Goal: Information Seeking & Learning: Learn about a topic

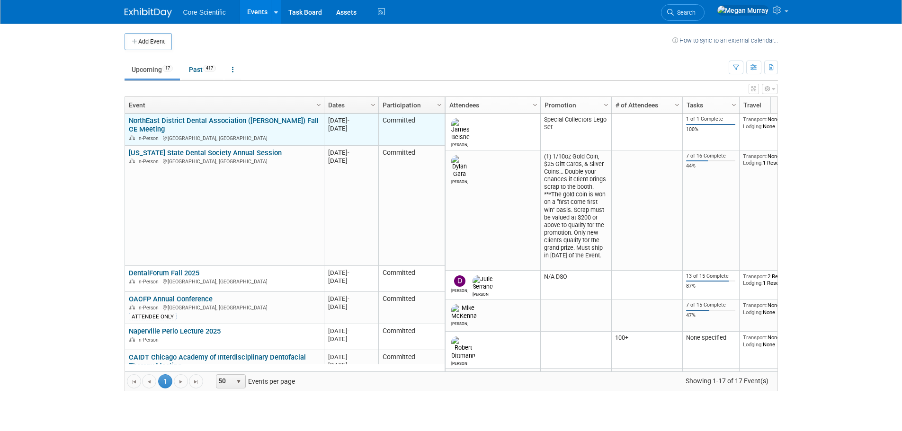
click at [239, 120] on link "NorthEast District Dental Association ([PERSON_NAME]) Fall CE Meeting" at bounding box center [224, 125] width 190 height 18
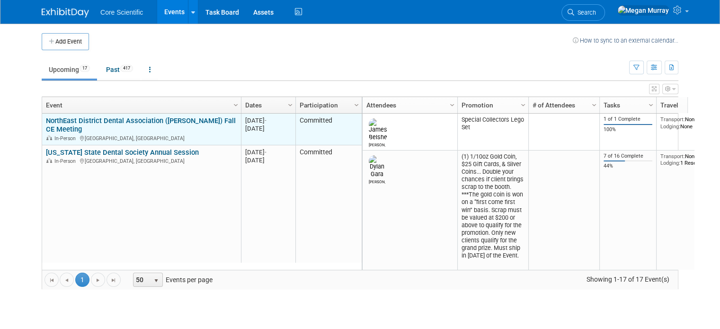
click at [103, 119] on link "NorthEast District Dental Association ([PERSON_NAME]) Fall CE Meeting" at bounding box center [141, 125] width 190 height 18
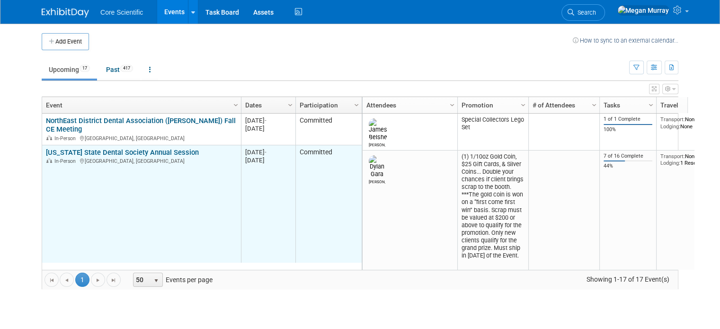
click at [112, 150] on link "Illinois State Dental Society Annual Session" at bounding box center [122, 152] width 153 height 9
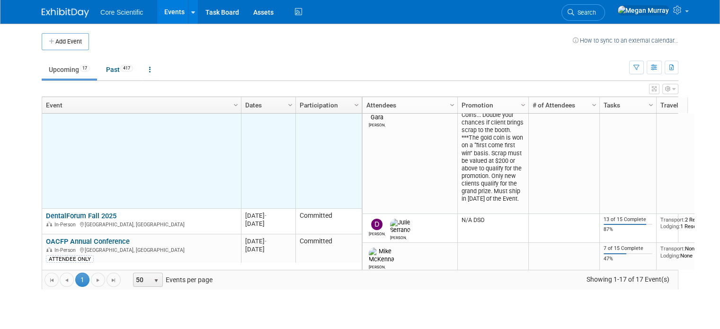
scroll to position [114, 0]
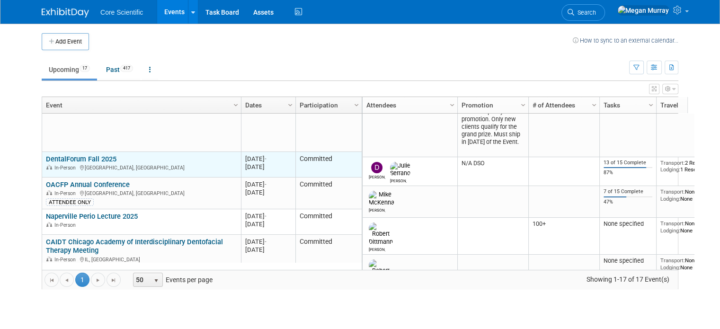
click at [65, 157] on link "DentalForum Fall 2025" at bounding box center [81, 159] width 71 height 9
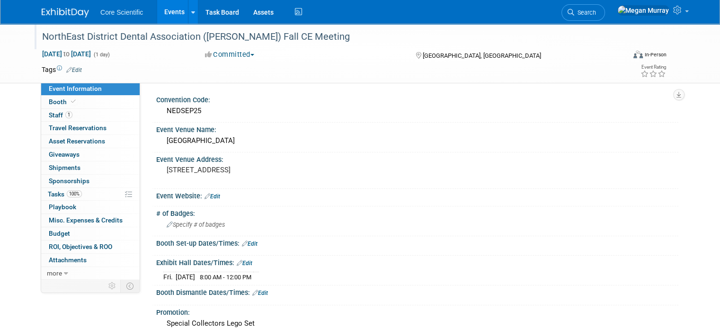
click at [308, 37] on div "NorthEast District Dental Association ([PERSON_NAME]) Fall CE Meeting" at bounding box center [326, 36] width 575 height 17
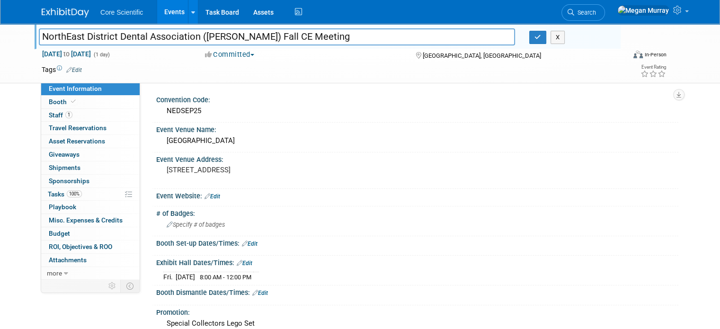
drag, startPoint x: 301, startPoint y: 37, endPoint x: 0, endPoint y: 48, distance: 301.2
click at [0, 48] on div "NorthEast District Dental Association (NEDDA) Fall CE Meeting NorthEast Distric…" at bounding box center [360, 54] width 720 height 60
type input "NorthEast District Dental Association ([PERSON_NAME]) Fall CE Meeting"
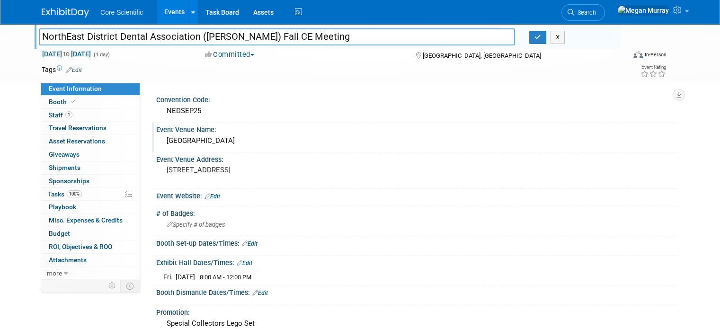
click at [650, 132] on div "Event Venue Name:" at bounding box center [417, 129] width 522 height 12
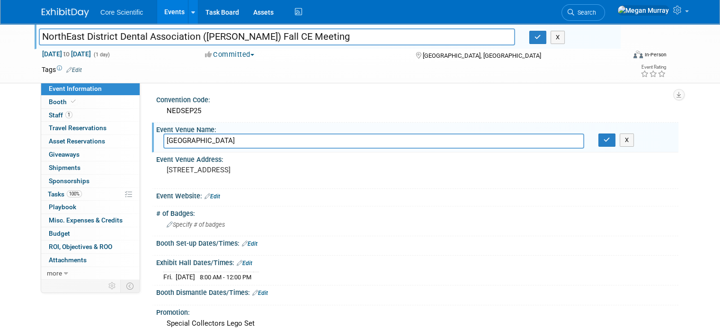
drag, startPoint x: 192, startPoint y: 34, endPoint x: 31, endPoint y: 34, distance: 160.9
click at [39, 34] on input "NorthEast District Dental Association ([PERSON_NAME]) Fall CE Meeting" at bounding box center [277, 36] width 476 height 17
click at [89, 103] on link "Booth" at bounding box center [90, 102] width 98 height 13
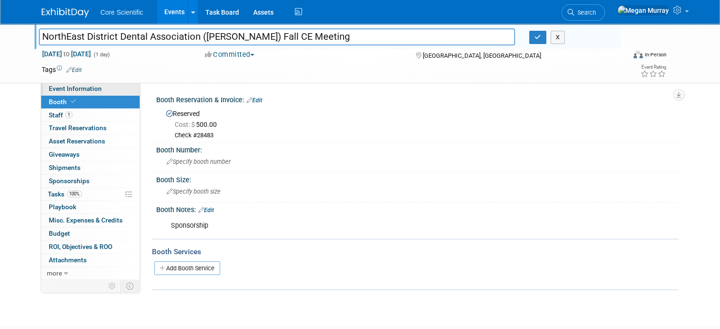
click at [95, 87] on link "Event Information" at bounding box center [90, 88] width 98 height 13
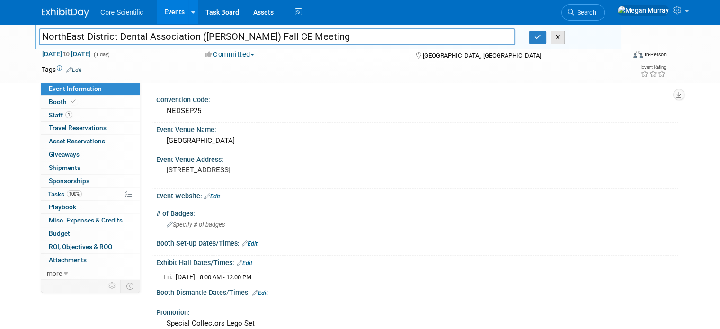
click at [560, 38] on button "X" at bounding box center [557, 37] width 15 height 13
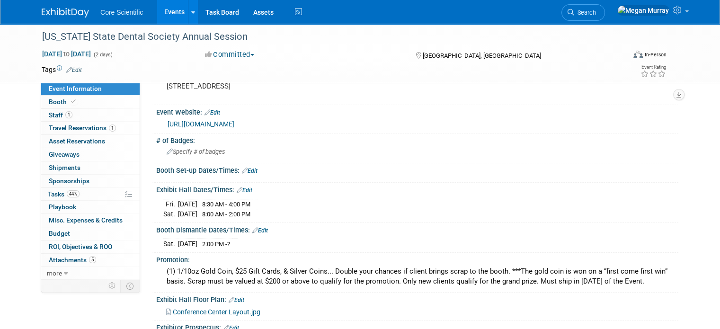
scroll to position [142, 0]
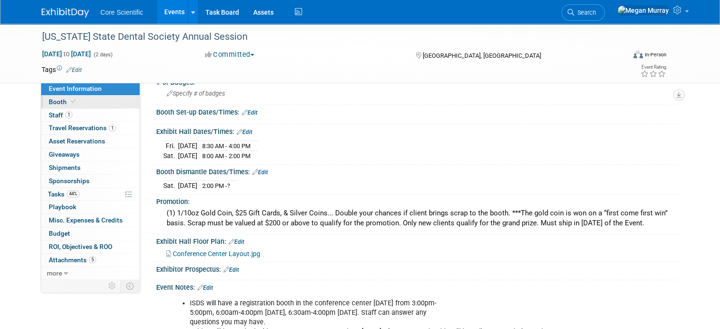
click at [89, 107] on link "Booth" at bounding box center [90, 102] width 98 height 13
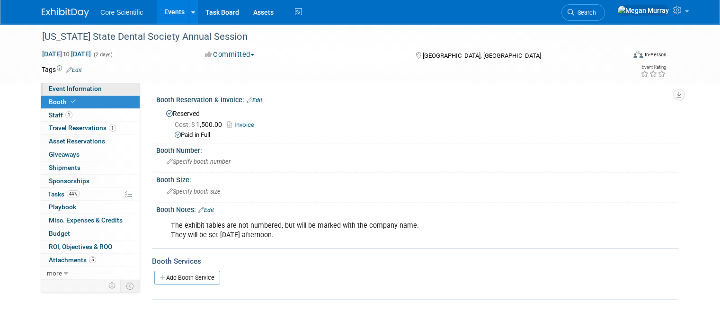
click at [91, 89] on span "Event Information" at bounding box center [75, 89] width 53 height 8
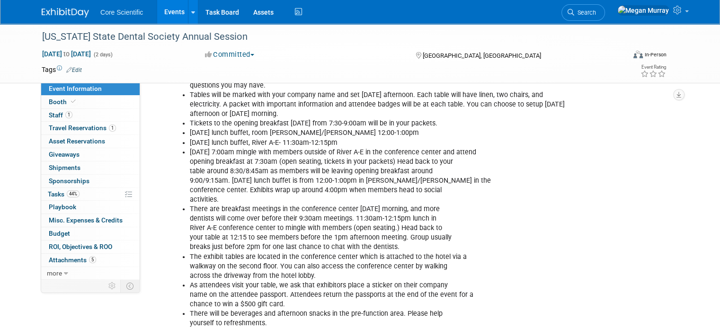
scroll to position [331, 0]
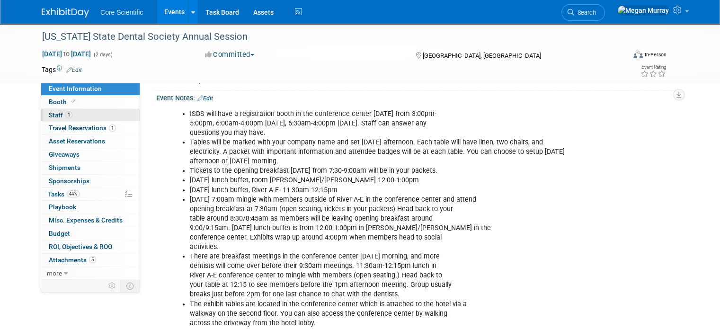
click at [89, 109] on link "1 Staff 1" at bounding box center [90, 115] width 98 height 13
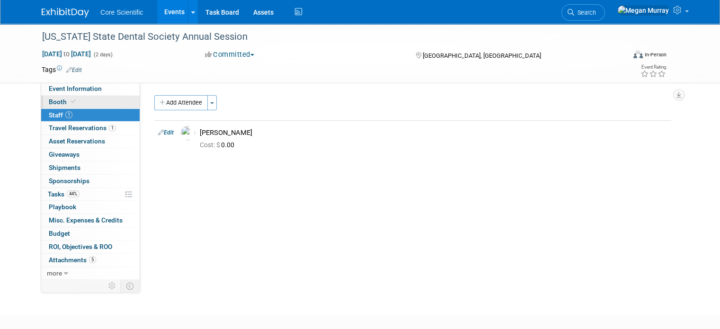
click at [88, 101] on link "Booth" at bounding box center [90, 102] width 98 height 13
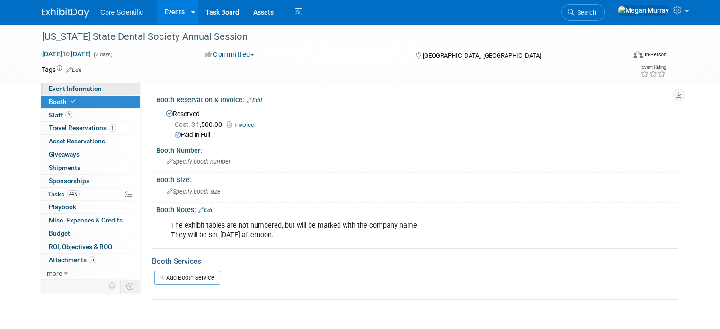
click at [62, 87] on span "Event Information" at bounding box center [75, 89] width 53 height 8
